Goal: Transaction & Acquisition: Subscribe to service/newsletter

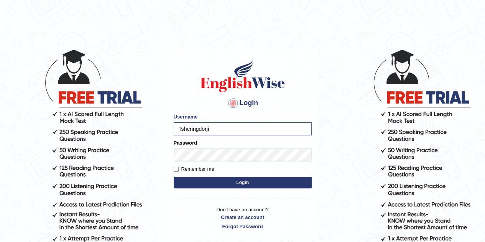
click at [371, 132] on body "Login Please fix the following errors: Username Tsheringdorji Password Remember…" at bounding box center [242, 145] width 485 height 242
click at [208, 122] on div "Username Tsheringdorji" at bounding box center [243, 124] width 138 height 22
click at [227, 180] on button "Login" at bounding box center [243, 183] width 138 height 12
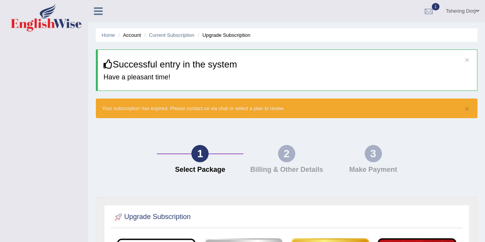
click at [102, 13] on icon at bounding box center [98, 11] width 9 height 10
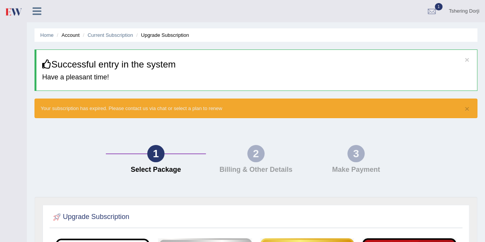
click at [41, 12] on link at bounding box center [37, 11] width 20 height 12
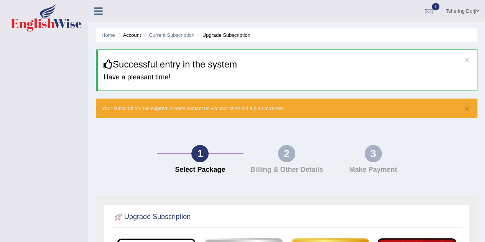
click at [432, 16] on div at bounding box center [429, 12] width 12 height 12
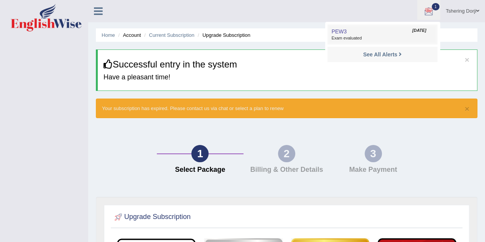
click at [395, 39] on span "Exam evaluated" at bounding box center [382, 38] width 102 height 6
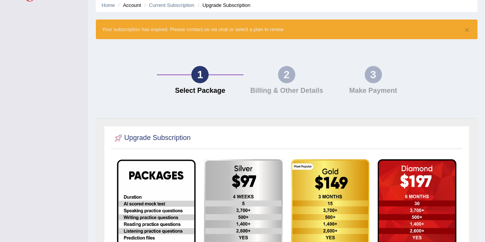
scroll to position [29, 0]
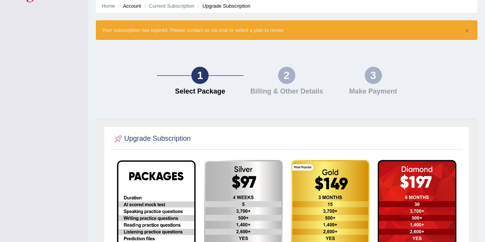
click at [288, 89] on h4 "Billing & Other Details" at bounding box center [286, 92] width 79 height 8
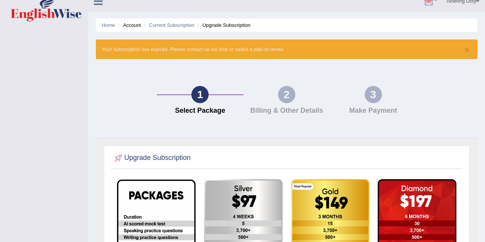
scroll to position [0, 0]
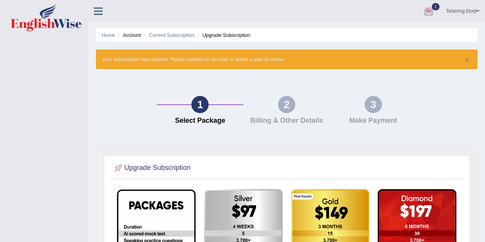
click at [461, 9] on link "Tshering Dorji" at bounding box center [462, 10] width 45 height 20
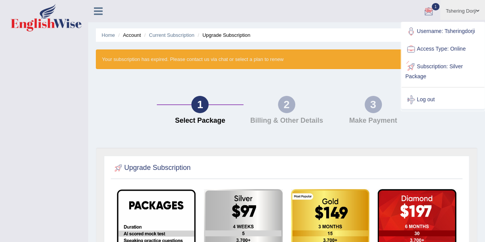
click at [432, 69] on link "Subscription: Silver Package" at bounding box center [443, 71] width 83 height 26
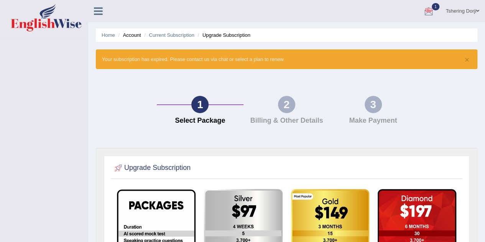
drag, startPoint x: 179, startPoint y: 107, endPoint x: 202, endPoint y: 107, distance: 22.6
click at [185, 107] on div "1 Select Package" at bounding box center [200, 112] width 87 height 33
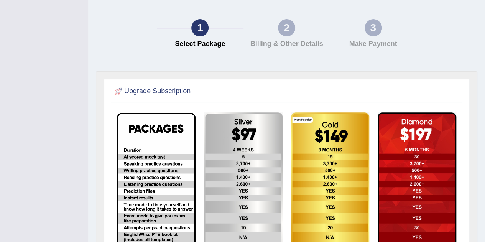
click at [259, 152] on img at bounding box center [243, 200] width 79 height 177
